Goal: Navigation & Orientation: Find specific page/section

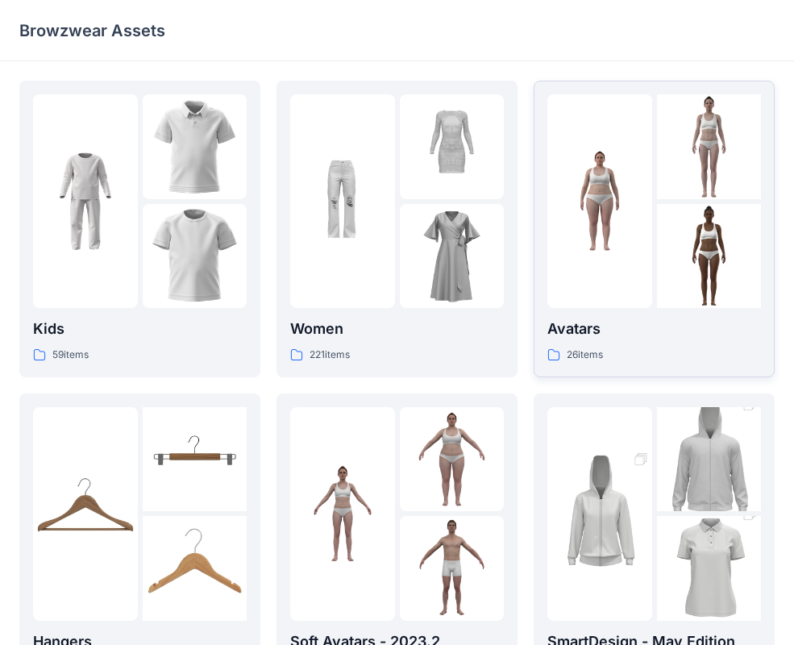
click at [573, 345] on div "Avatars 26 items" at bounding box center [655, 341] width 214 height 46
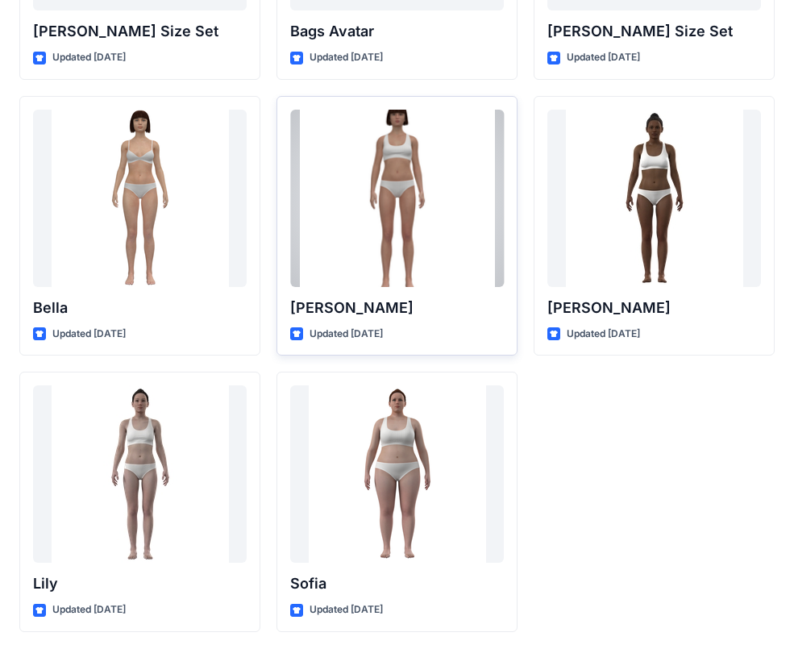
scroll to position [1925, 0]
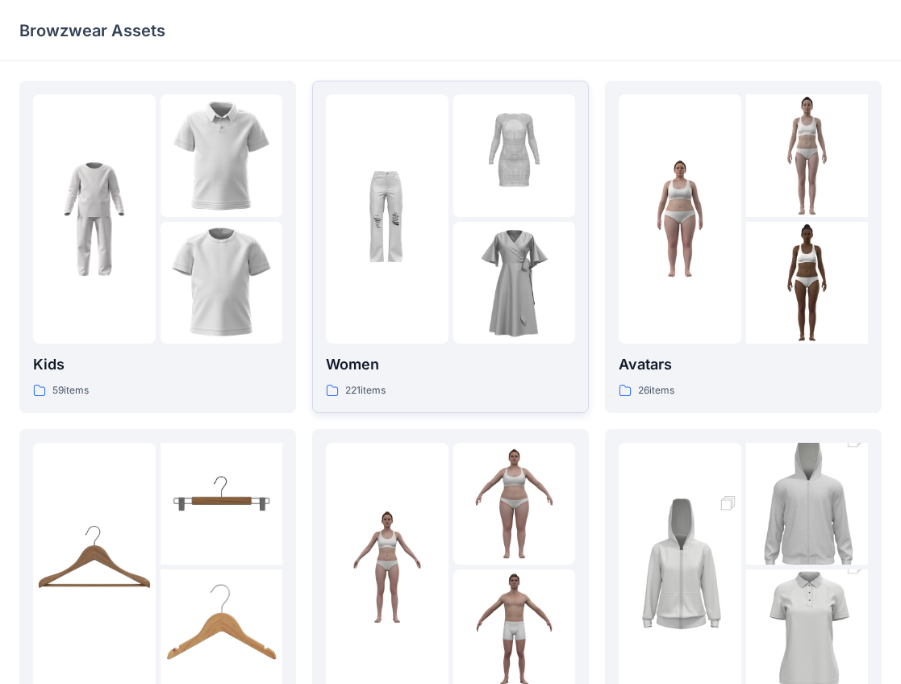
click at [390, 386] on div "221 items" at bounding box center [450, 390] width 249 height 17
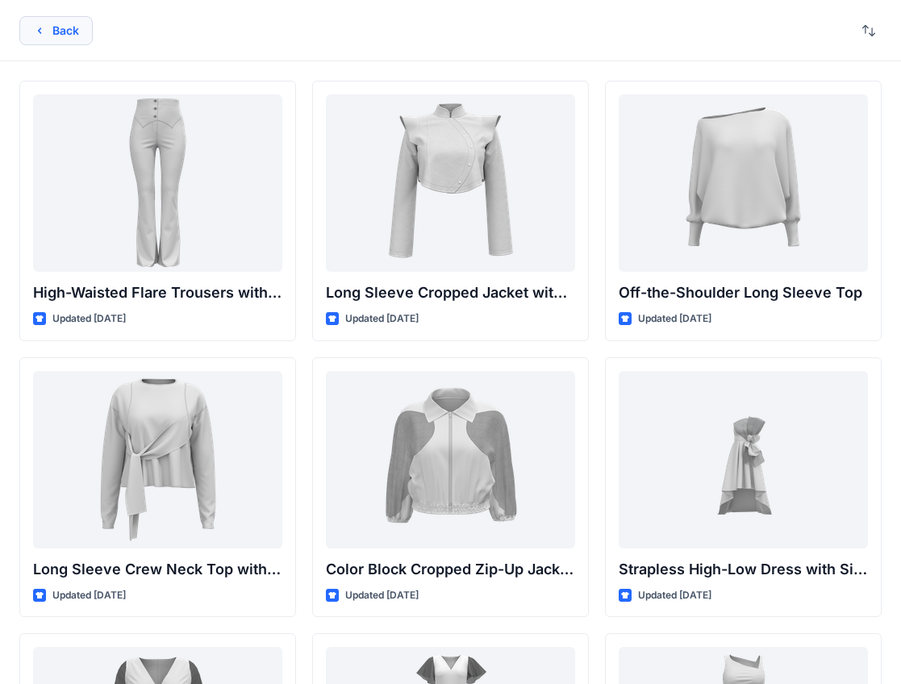
click at [60, 20] on button "Back" at bounding box center [55, 30] width 73 height 29
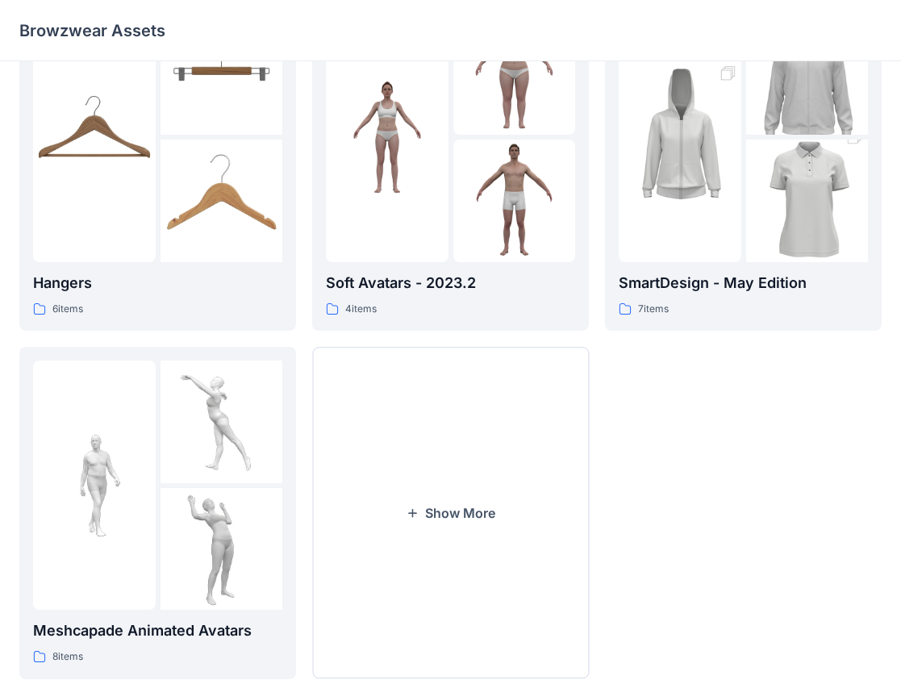
scroll to position [469, 0]
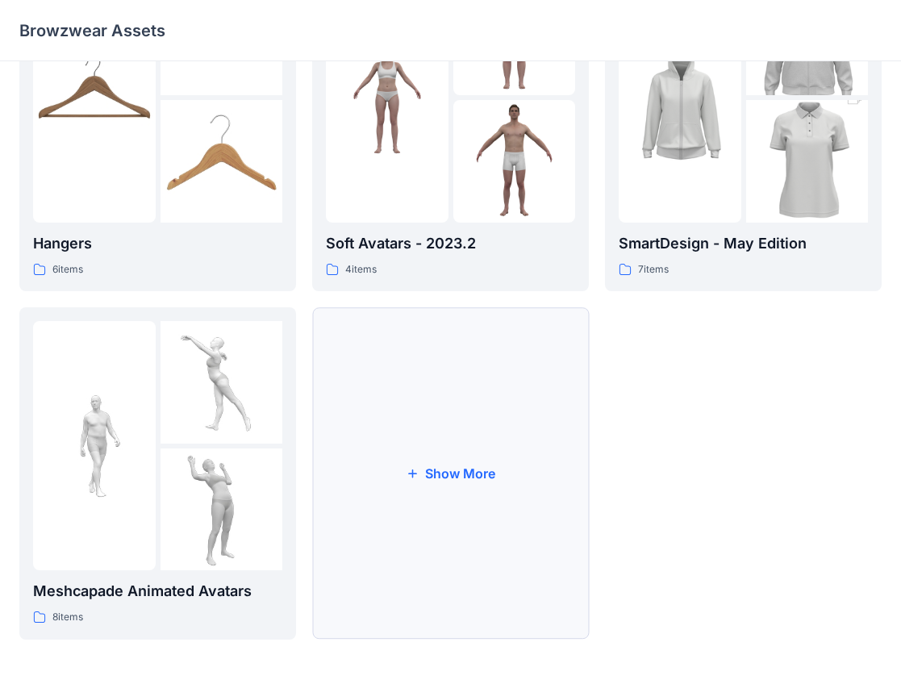
click at [439, 462] on button "Show More" at bounding box center [450, 473] width 277 height 332
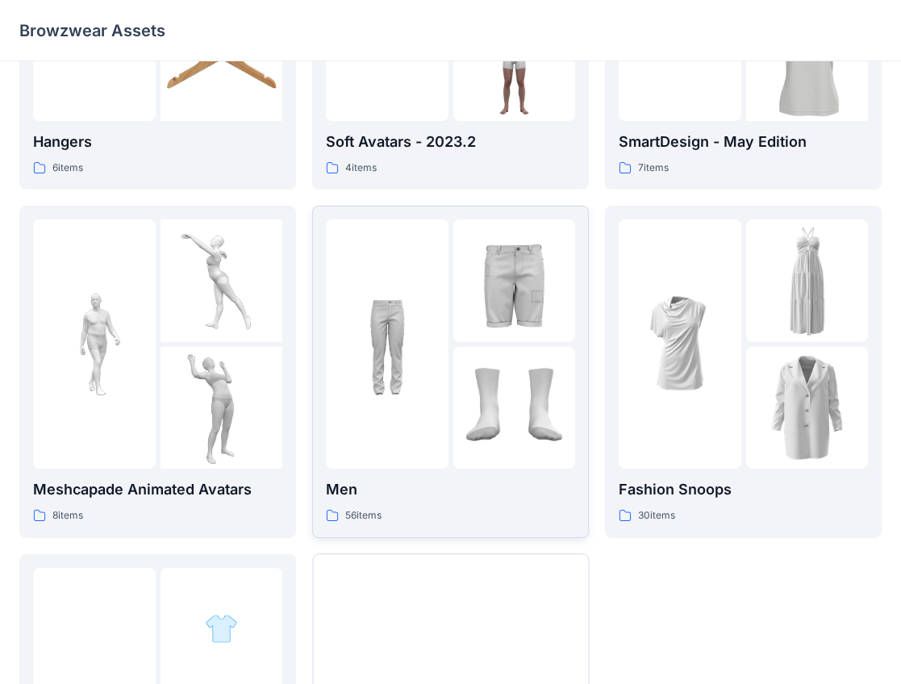
scroll to position [739, 0]
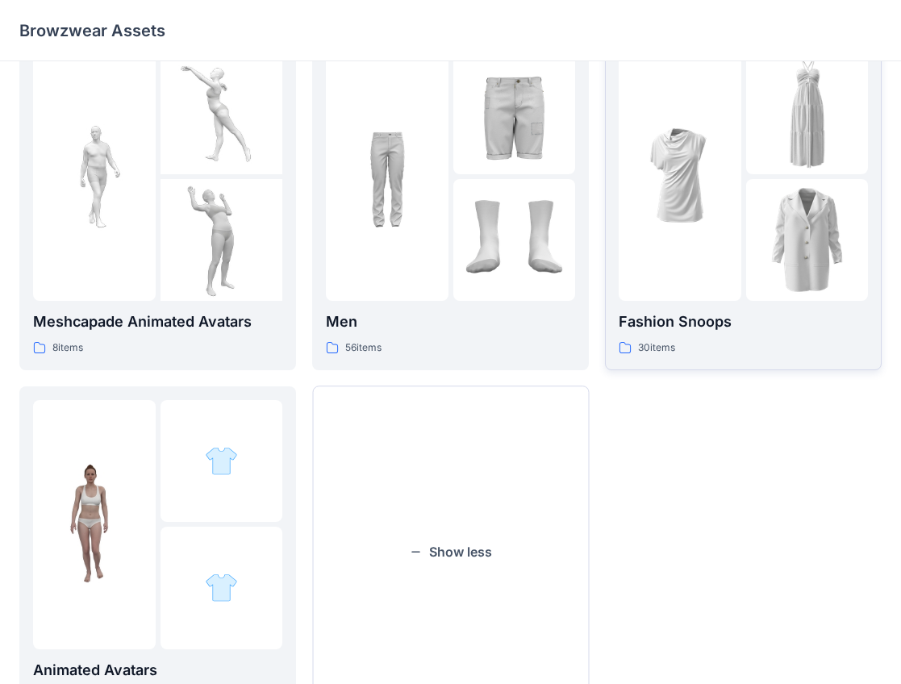
click at [666, 340] on p "30 items" at bounding box center [656, 348] width 37 height 17
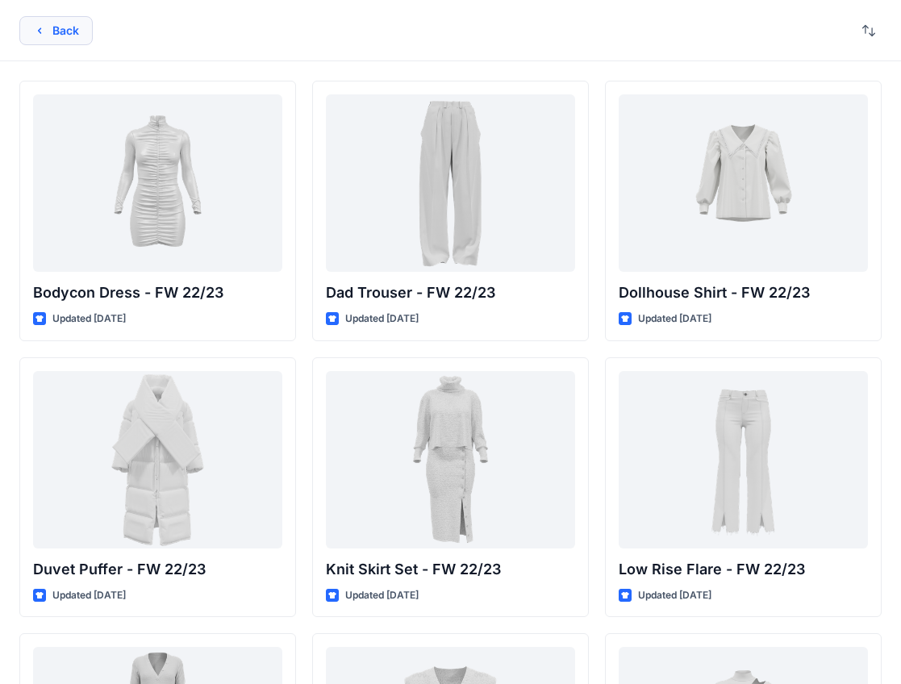
click at [52, 31] on button "Back" at bounding box center [55, 30] width 73 height 29
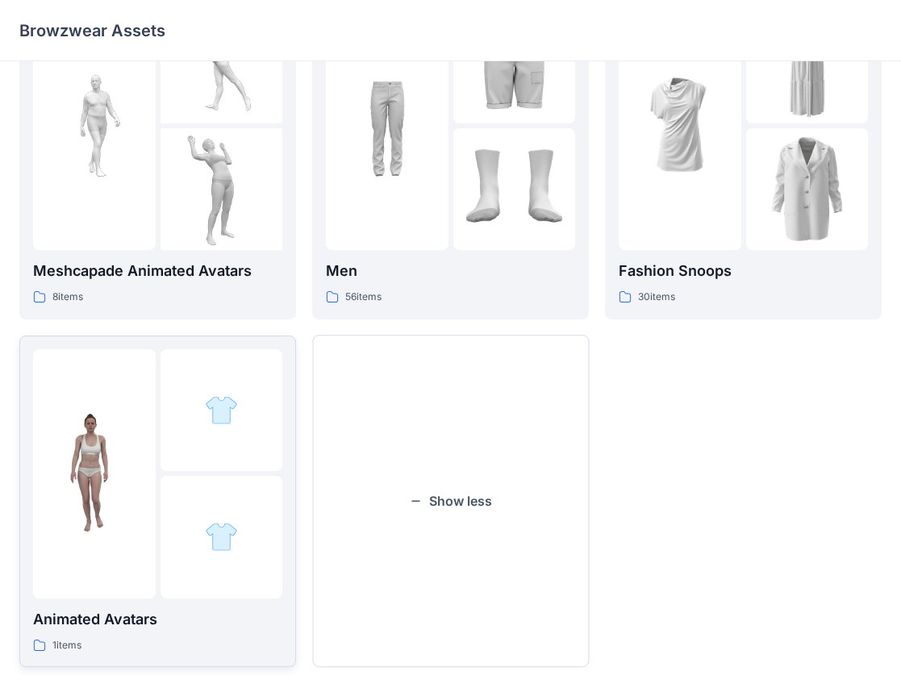
scroll to position [818, 0]
